Goal: Transaction & Acquisition: Download file/media

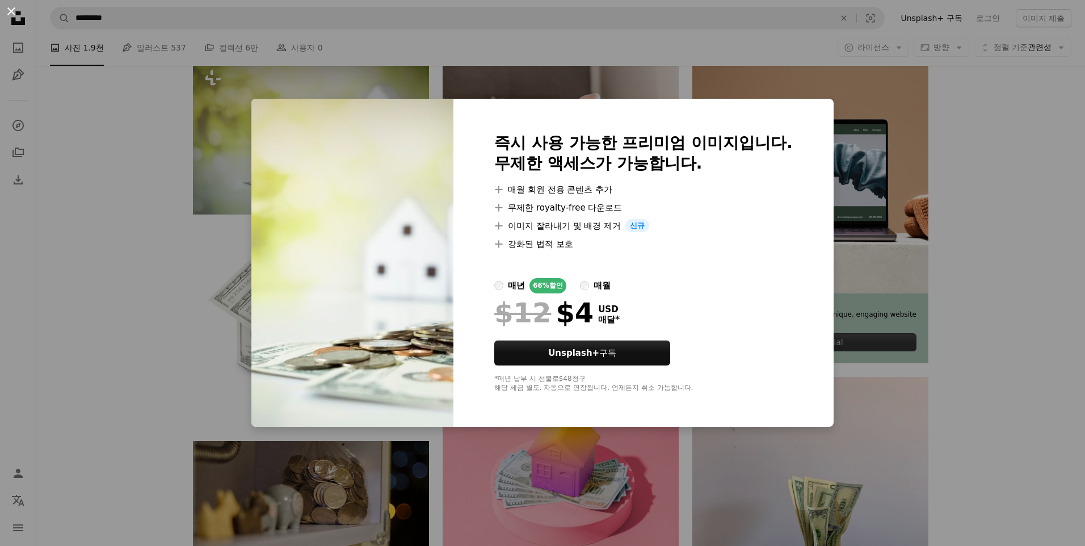
click at [11, 9] on button "An X shape" at bounding box center [12, 12] width 14 height 14
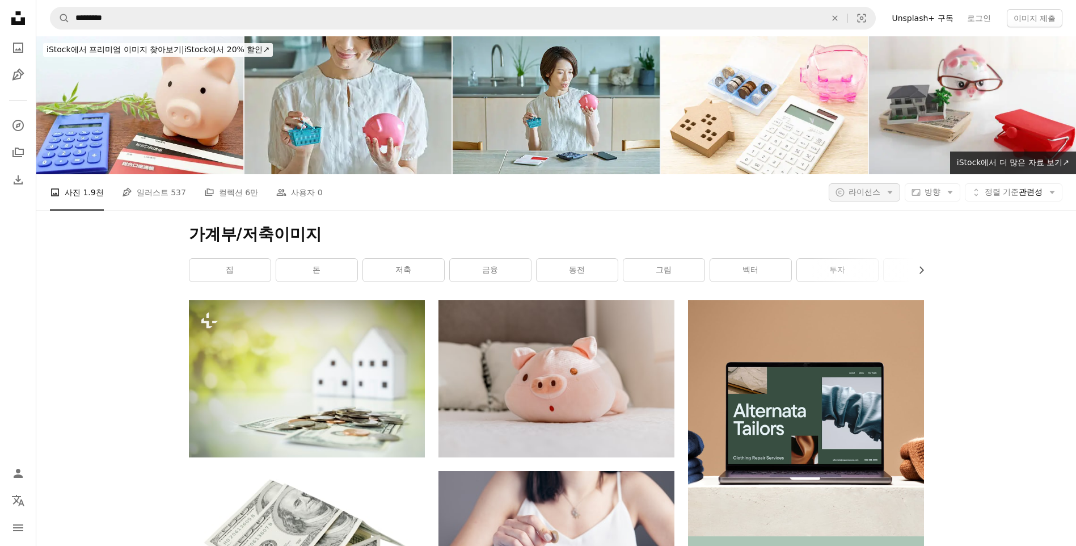
click at [741, 190] on span "라이선스" at bounding box center [865, 191] width 32 height 9
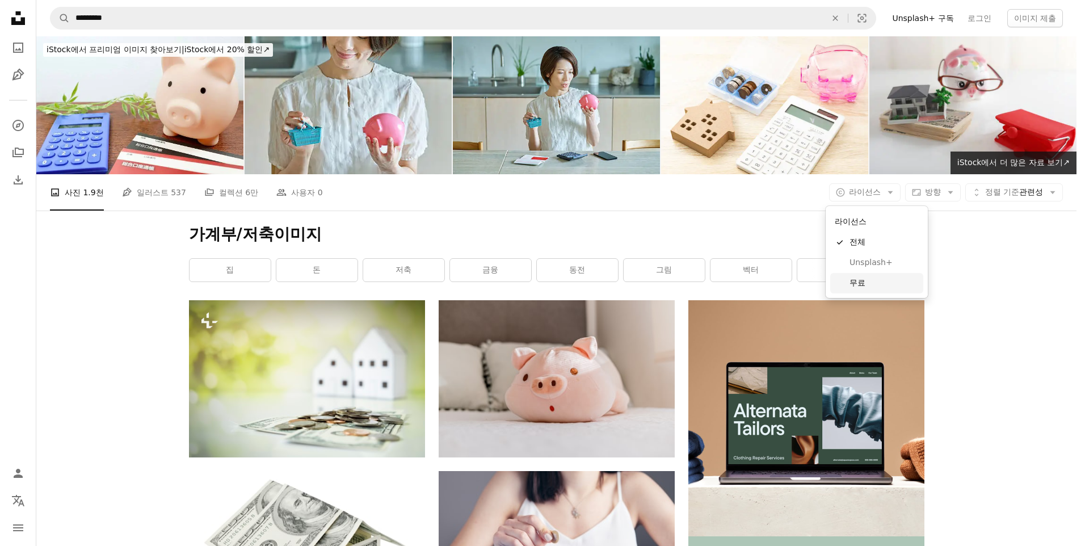
click at [741, 282] on span "무료" at bounding box center [883, 282] width 69 height 11
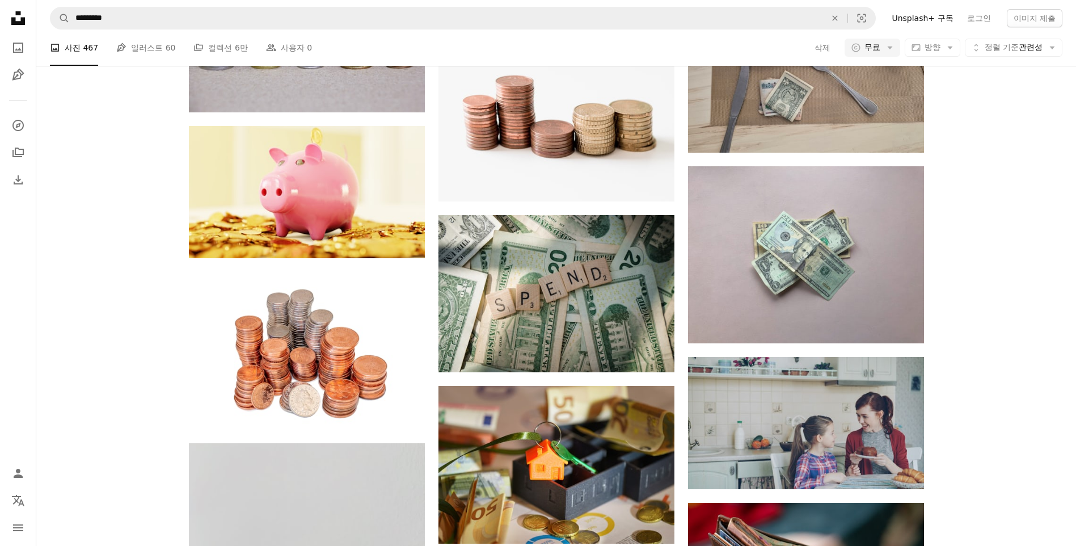
scroll to position [2269, 0]
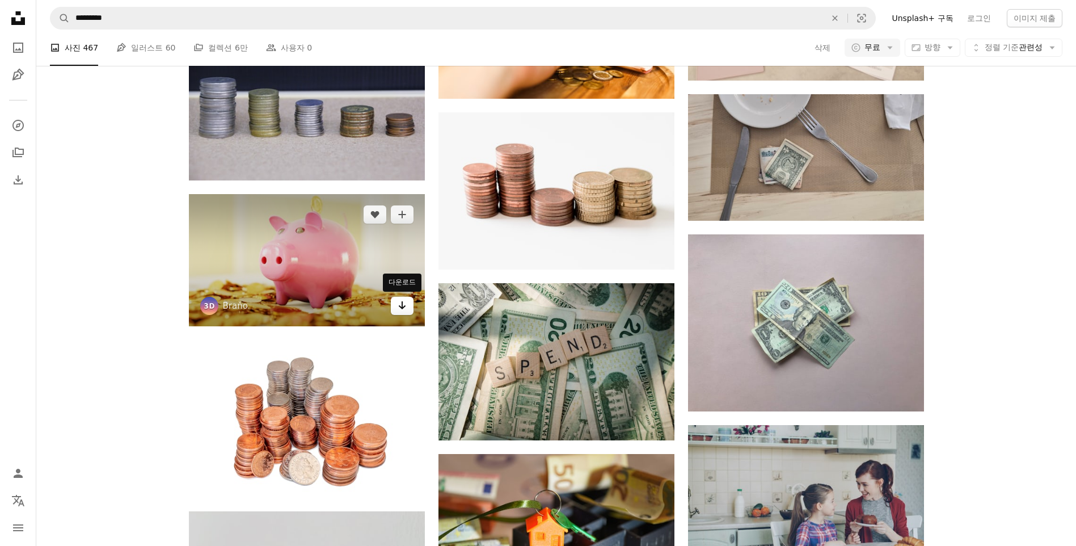
click at [408, 309] on link "Arrow pointing down" at bounding box center [402, 306] width 23 height 18
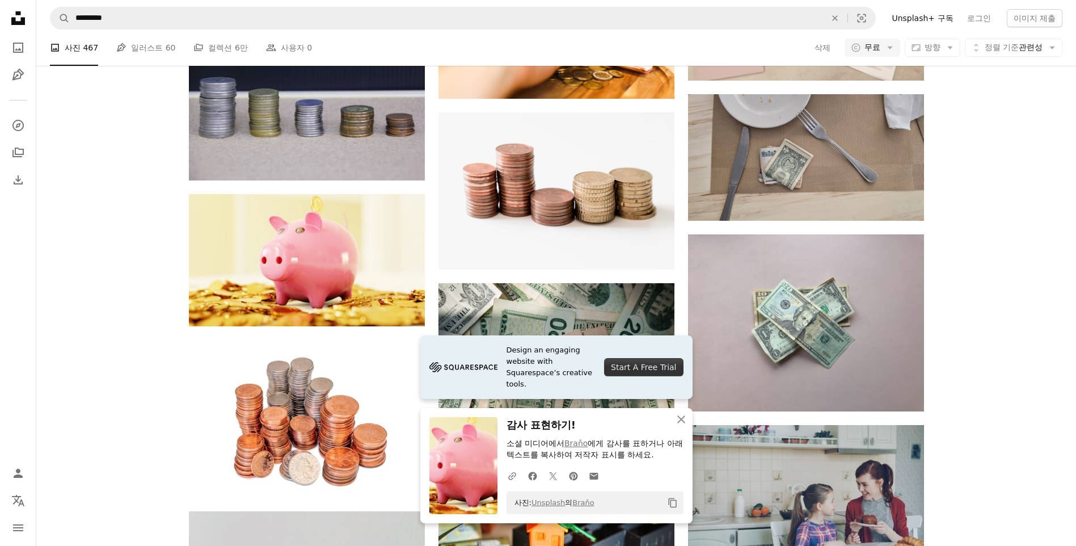
click at [674, 348] on icon "Copy content" at bounding box center [673, 503] width 10 height 10
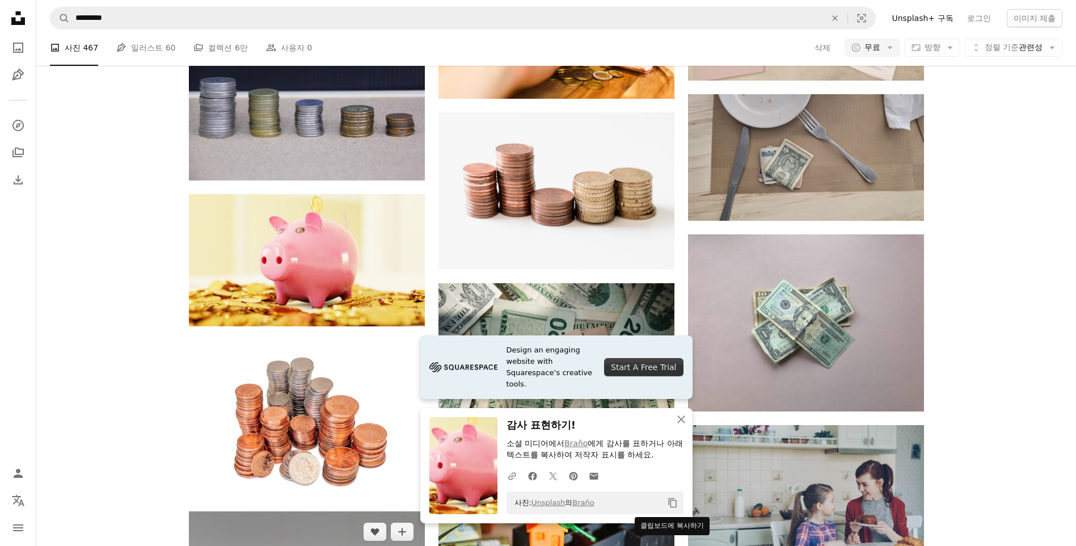
click at [672, 348] on icon "Copy content" at bounding box center [673, 503] width 10 height 10
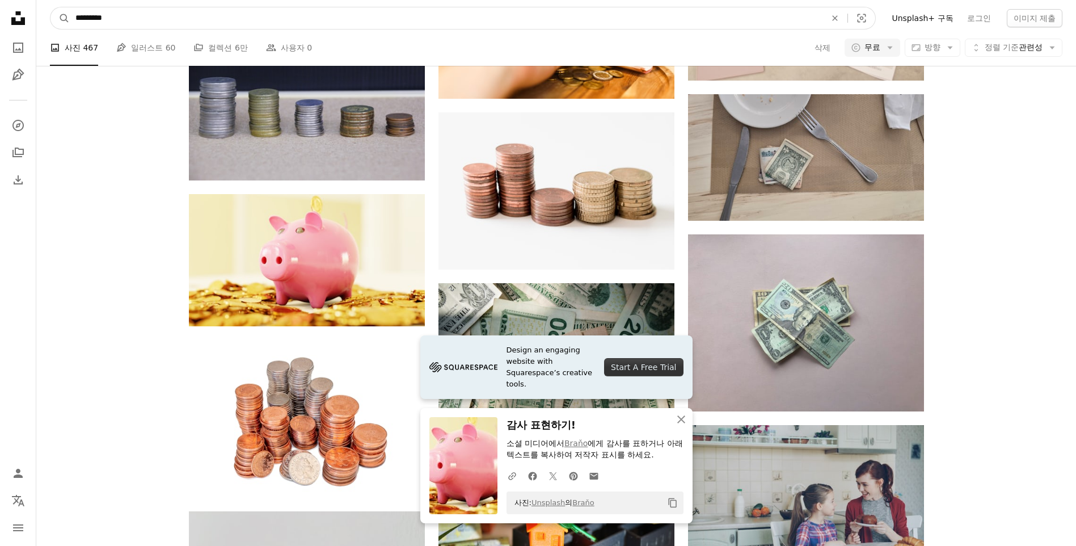
drag, startPoint x: 207, startPoint y: 21, endPoint x: -204, endPoint y: 1, distance: 411.8
click at [0, 1] on html "Unsplash logo Unsplash 홈 A photo Pen Tool A compass A stack of folders Download…" at bounding box center [538, 54] width 1076 height 4647
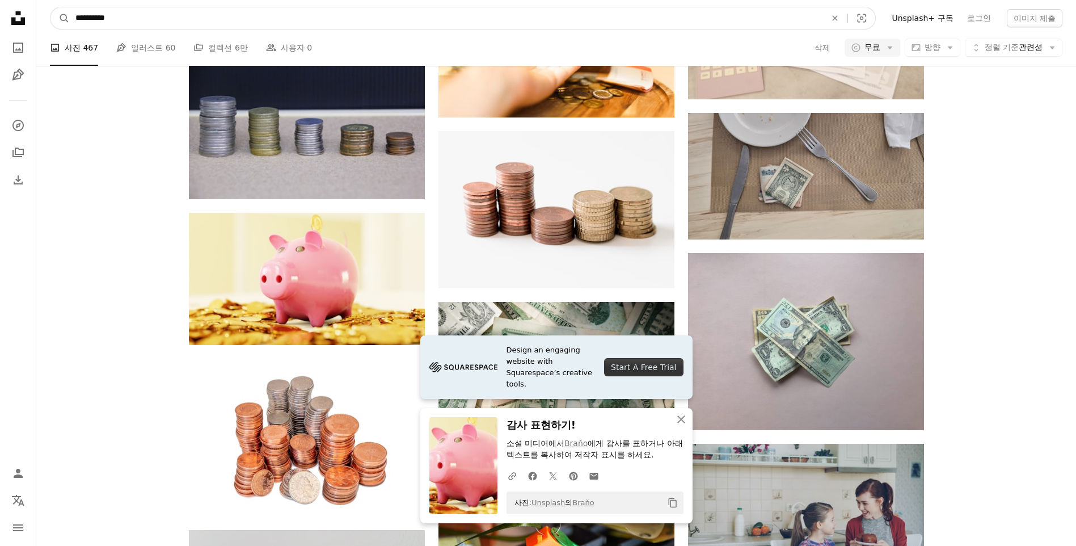
type input "**********"
click at [50, 7] on button "A magnifying glass" at bounding box center [59, 18] width 19 height 22
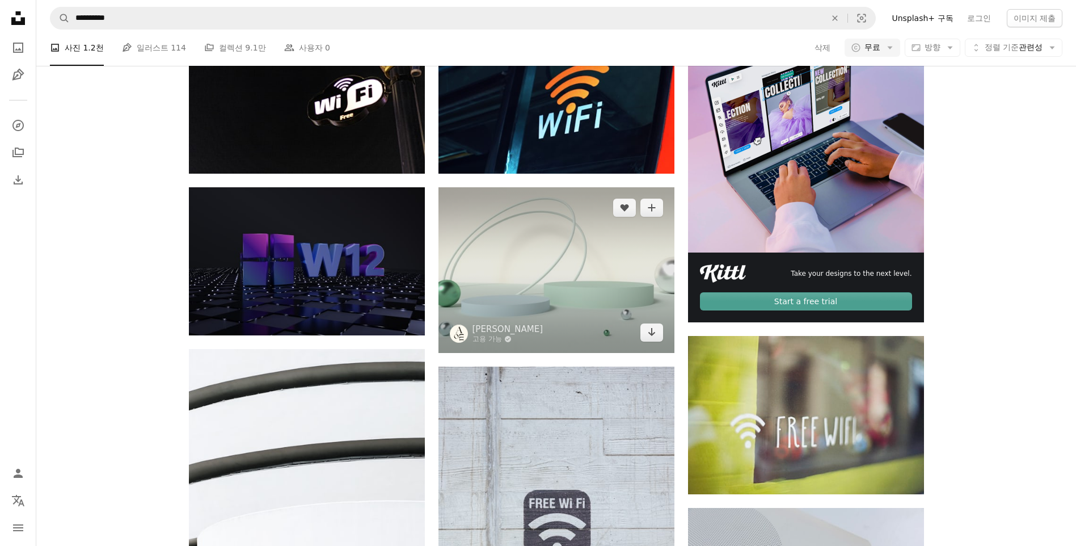
scroll to position [511, 0]
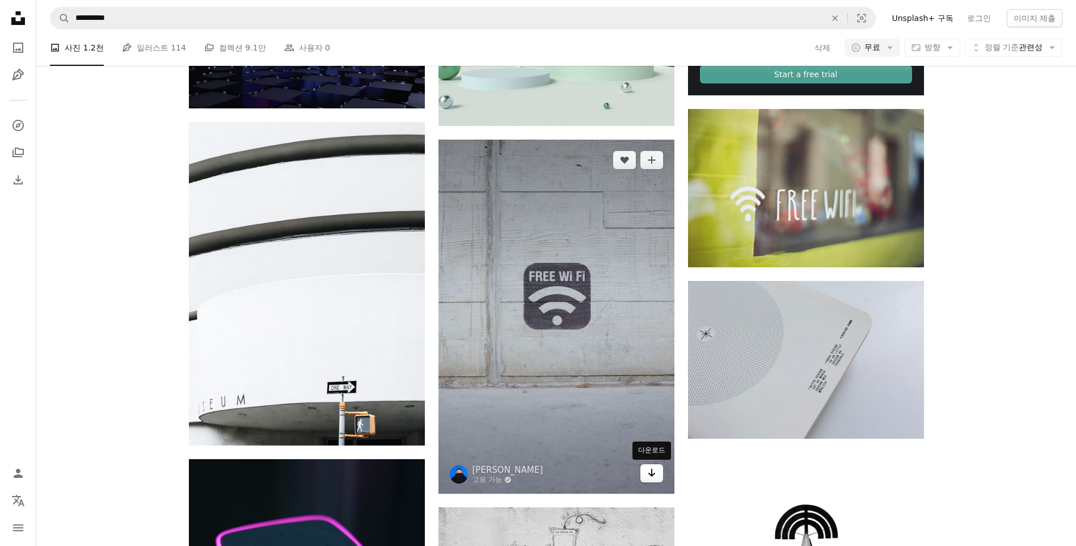
click at [651, 348] on icon "Arrow pointing down" at bounding box center [651, 473] width 9 height 14
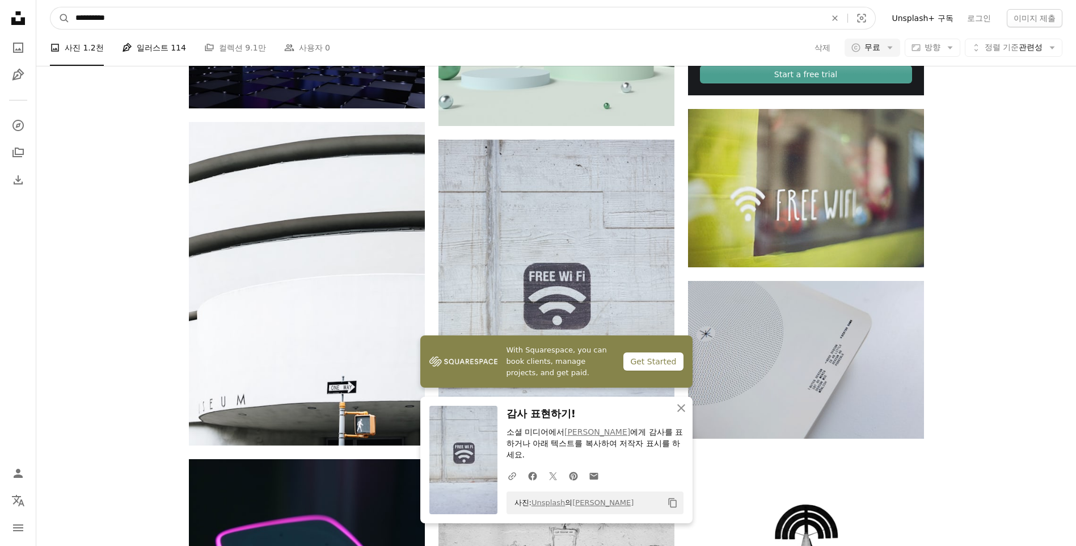
click at [243, 19] on input "**********" at bounding box center [446, 18] width 753 height 22
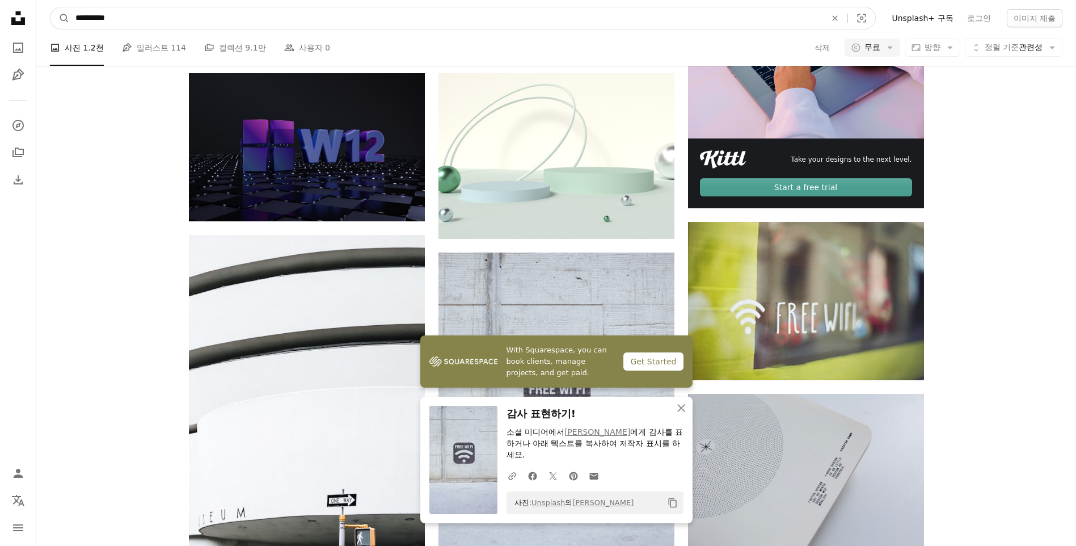
drag, startPoint x: 155, startPoint y: 15, endPoint x: -107, endPoint y: -12, distance: 263.0
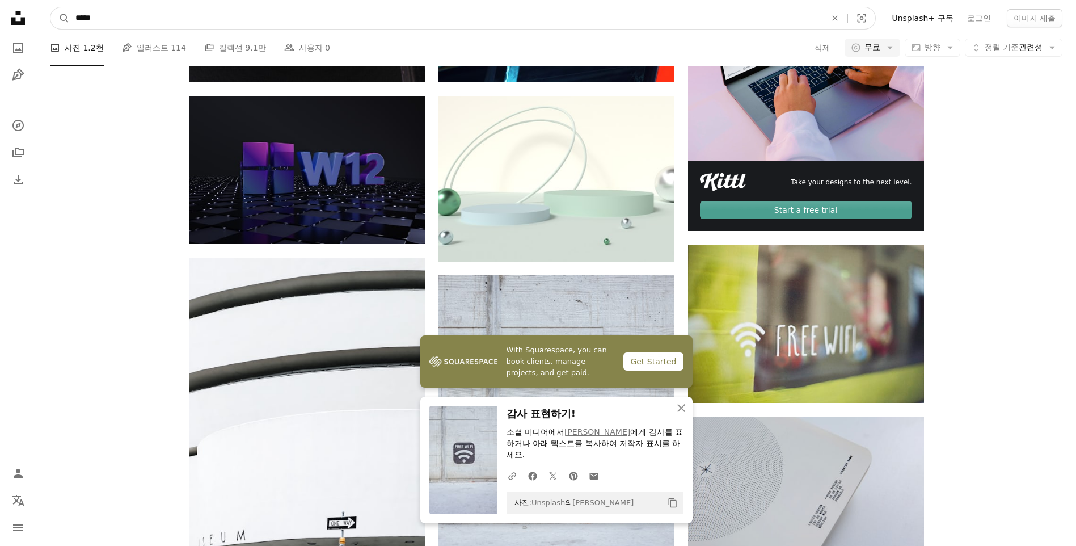
type input "*****"
click at [50, 7] on button "A magnifying glass" at bounding box center [59, 18] width 19 height 22
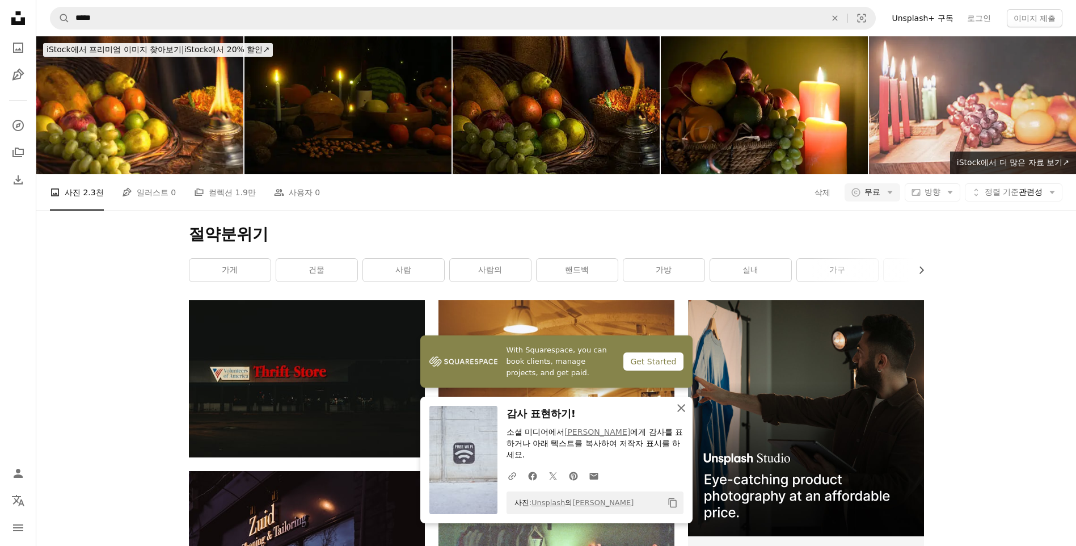
click at [683, 348] on icon "An X shape" at bounding box center [682, 408] width 14 height 14
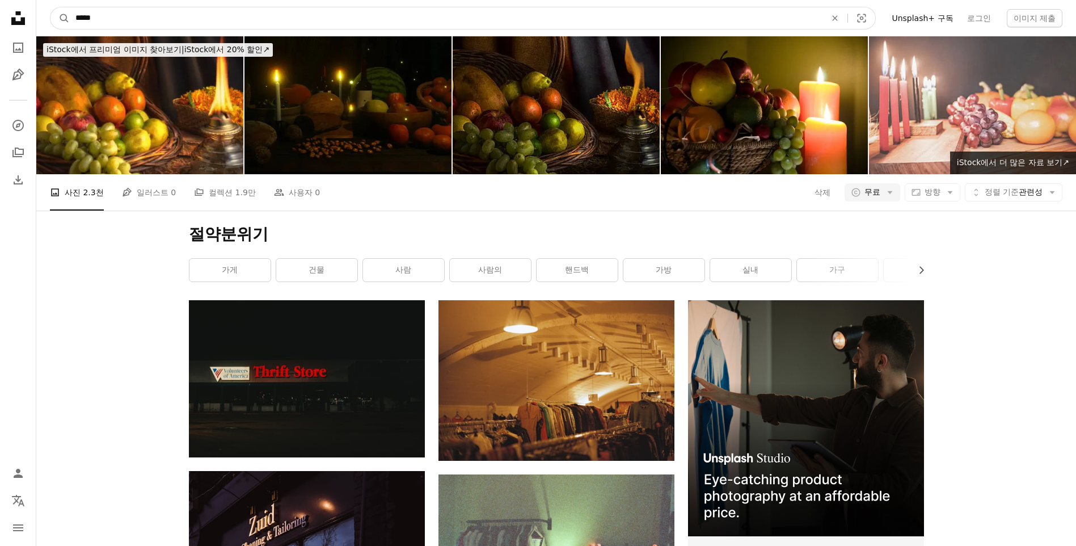
drag, startPoint x: 129, startPoint y: 15, endPoint x: -275, endPoint y: -24, distance: 406.4
type input "****"
click at [50, 7] on button "A magnifying glass" at bounding box center [59, 18] width 19 height 22
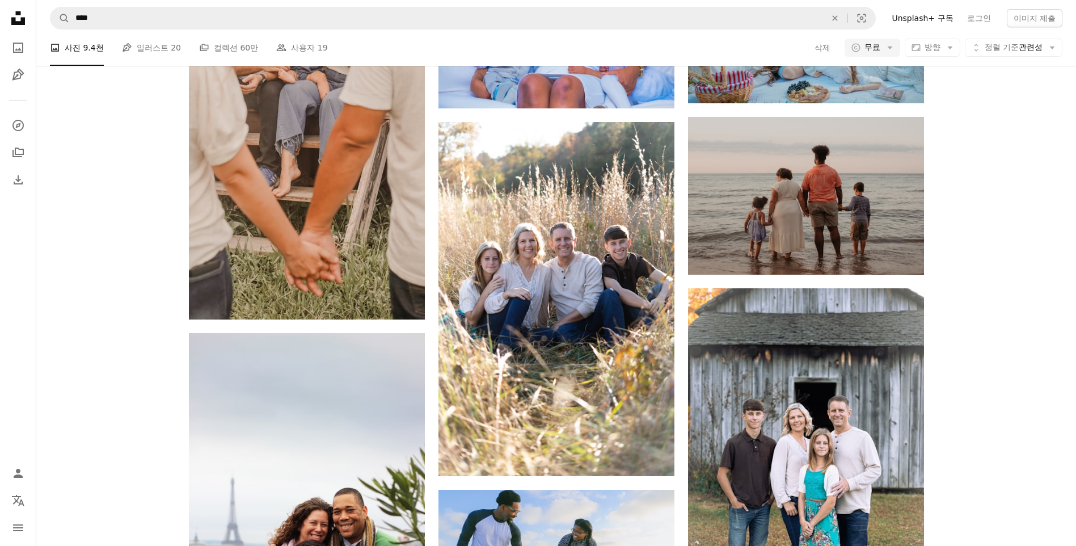
scroll to position [2836, 0]
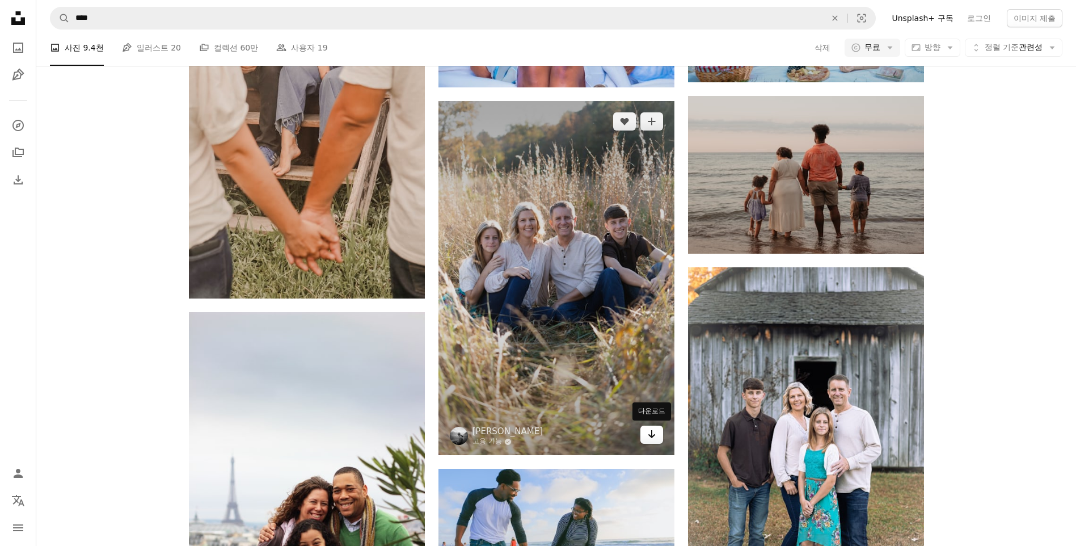
click at [654, 348] on link "Arrow pointing down" at bounding box center [651, 434] width 23 height 18
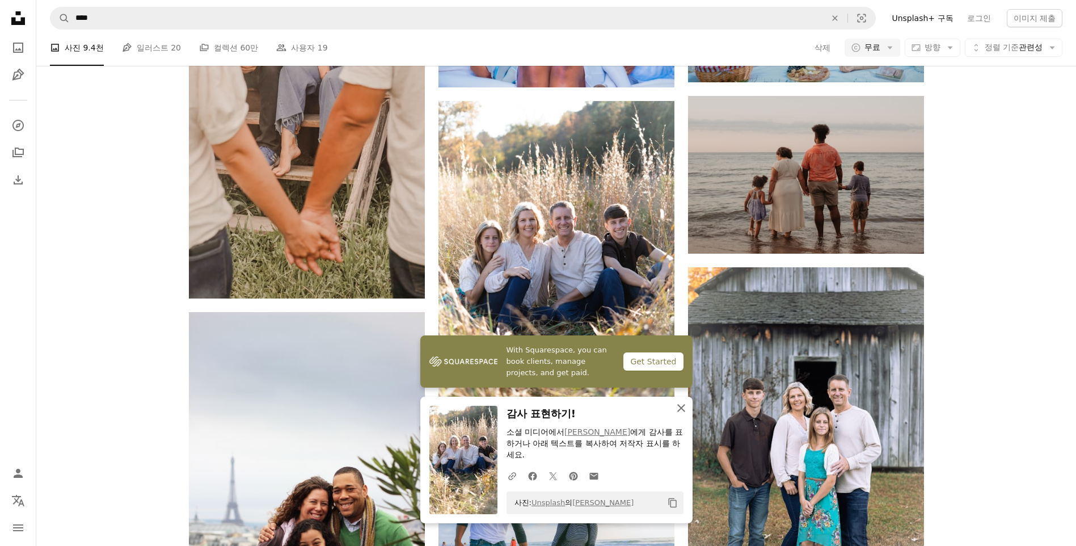
click at [682, 348] on icon "button" at bounding box center [681, 408] width 8 height 8
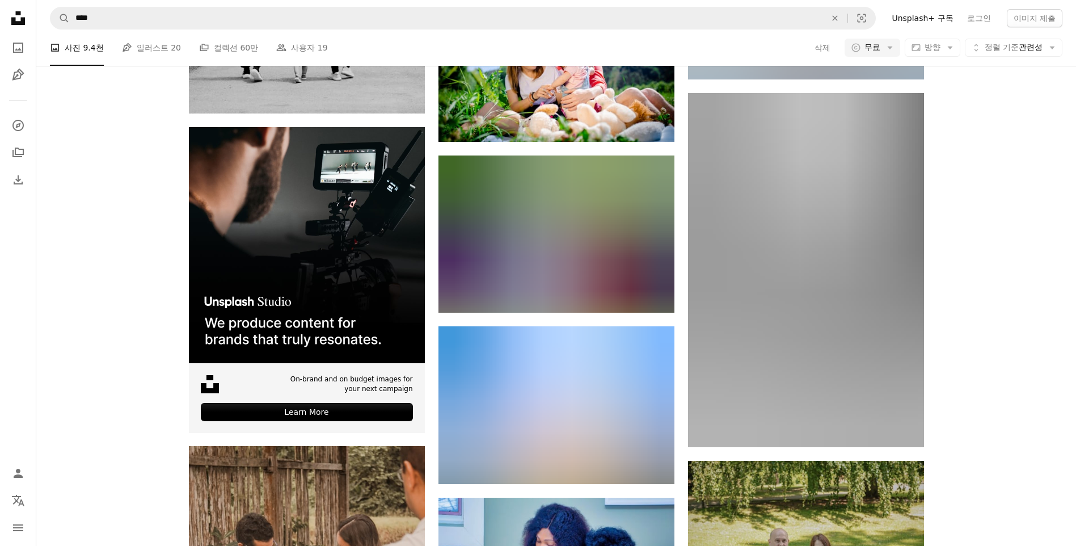
scroll to position [1985, 0]
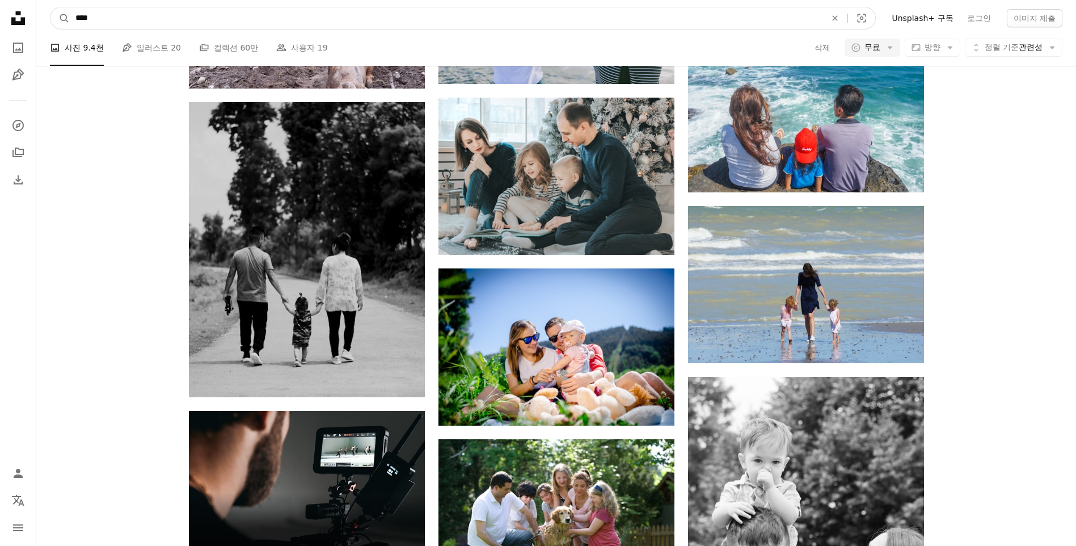
drag, startPoint x: 128, startPoint y: 16, endPoint x: -128, endPoint y: 17, distance: 256.4
type input "**"
click at [50, 7] on button "A magnifying glass" at bounding box center [59, 18] width 19 height 22
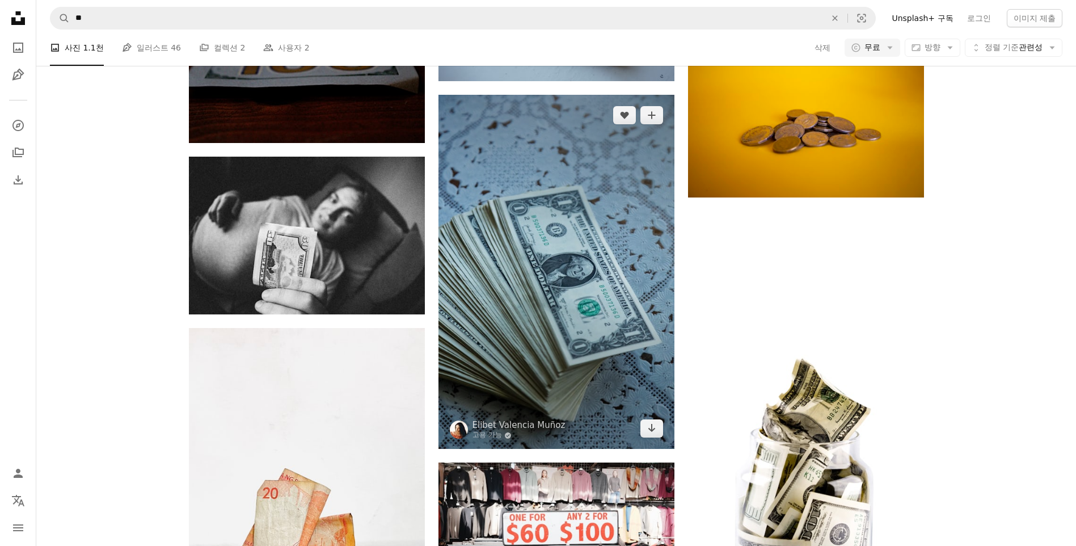
scroll to position [4652, 0]
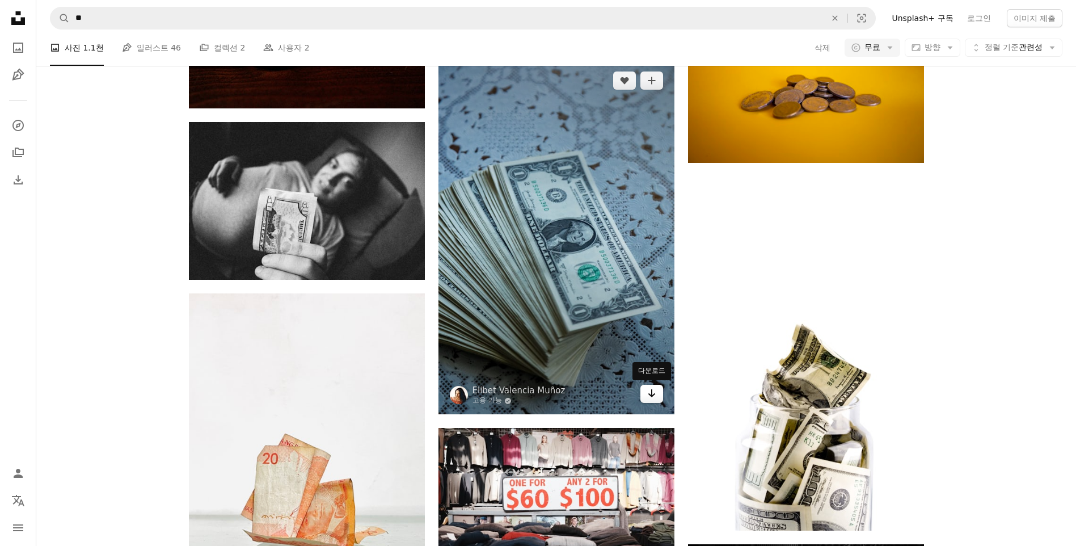
click at [652, 348] on icon "다운로드" at bounding box center [651, 393] width 7 height 8
